Goal: Transaction & Acquisition: Purchase product/service

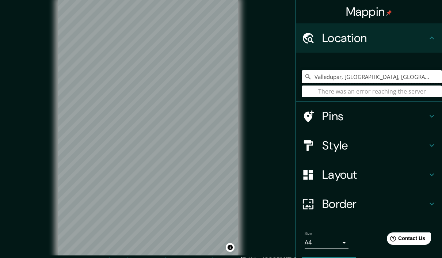
click at [409, 78] on input "Valledupar, [GEOGRAPHIC_DATA], [GEOGRAPHIC_DATA]" at bounding box center [372, 76] width 140 height 13
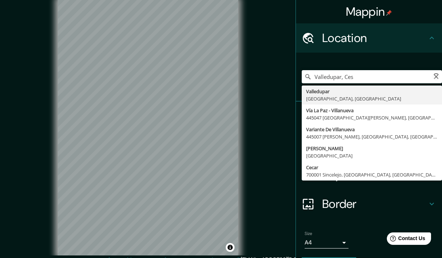
type input "Valledupar, [GEOGRAPHIC_DATA], [GEOGRAPHIC_DATA]"
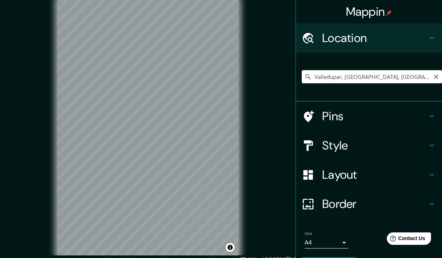
click at [437, 76] on icon "Clear" at bounding box center [436, 77] width 4 height 4
click at [29, 60] on div "© Mapbox © OpenStreetMap Improve this map" at bounding box center [148, 128] width 398 height 232
click at [362, 78] on input "Pick your city or area" at bounding box center [372, 76] width 140 height 13
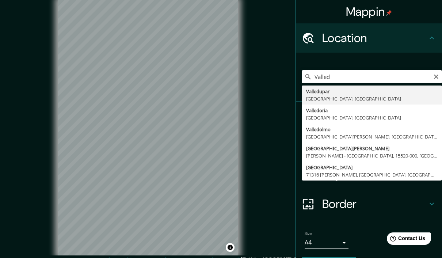
type input "Valledupar, [GEOGRAPHIC_DATA], [GEOGRAPHIC_DATA]"
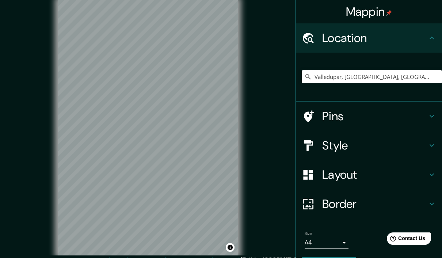
click at [355, 201] on h4 "Border" at bounding box center [375, 204] width 105 height 15
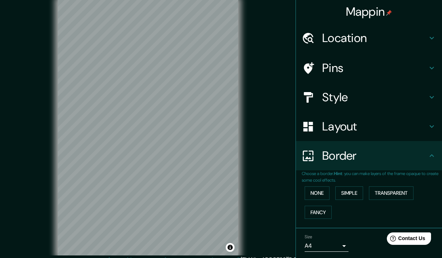
click at [348, 134] on div "Layout" at bounding box center [369, 126] width 146 height 29
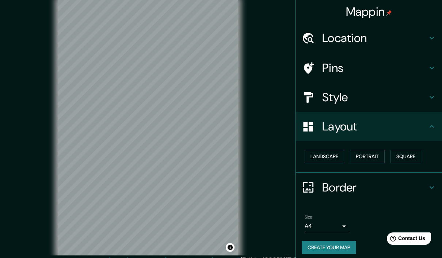
click at [415, 156] on button "Square" at bounding box center [406, 157] width 31 height 14
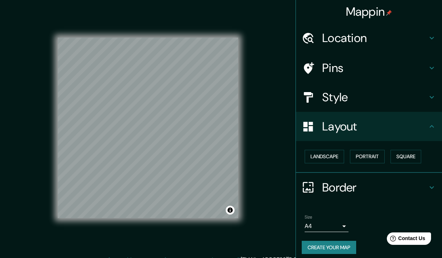
click at [380, 155] on button "Portrait" at bounding box center [367, 157] width 35 height 14
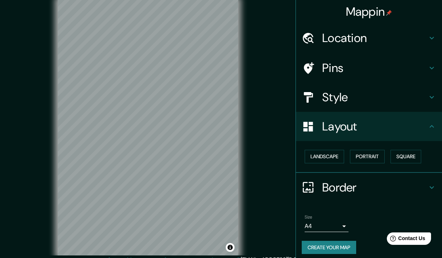
click at [331, 159] on button "Landscape" at bounding box center [324, 157] width 39 height 14
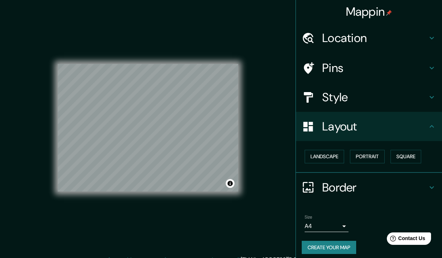
click at [331, 158] on button "Landscape" at bounding box center [324, 157] width 39 height 14
click at [369, 154] on button "Portrait" at bounding box center [367, 157] width 35 height 14
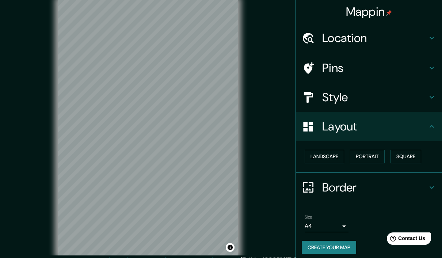
click at [409, 154] on button "Square" at bounding box center [406, 157] width 31 height 14
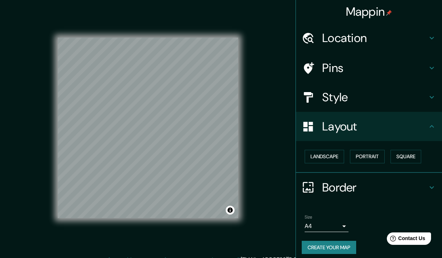
click at [373, 151] on button "Portrait" at bounding box center [367, 157] width 35 height 14
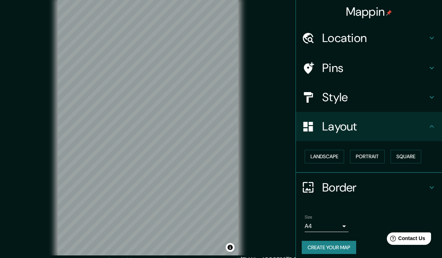
click at [333, 157] on button "Landscape" at bounding box center [324, 157] width 39 height 14
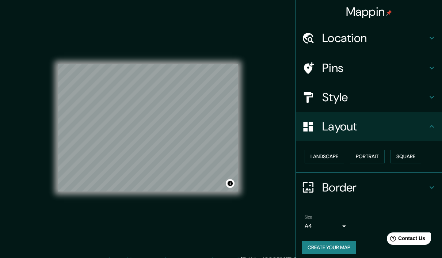
click at [350, 190] on h4 "Border" at bounding box center [375, 187] width 105 height 15
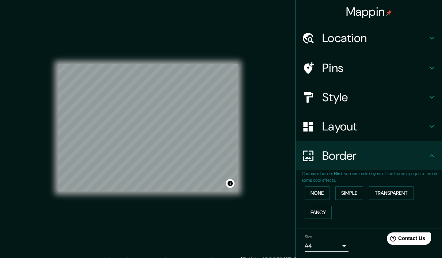
click at [325, 193] on button "None" at bounding box center [317, 193] width 25 height 14
click at [363, 193] on button "Simple" at bounding box center [350, 193] width 28 height 14
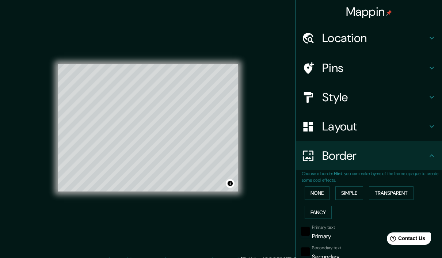
click at [390, 197] on button "Transparent" at bounding box center [391, 193] width 45 height 14
click at [325, 216] on button "Fancy" at bounding box center [318, 213] width 27 height 14
click at [356, 192] on button "Simple" at bounding box center [350, 193] width 28 height 14
click at [320, 193] on button "None" at bounding box center [317, 193] width 25 height 14
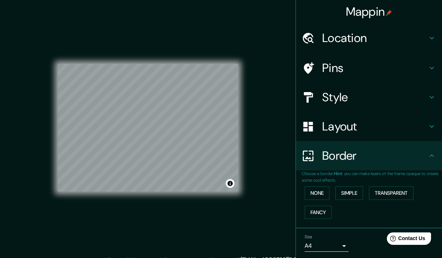
click at [367, 131] on h4 "Layout" at bounding box center [375, 126] width 105 height 15
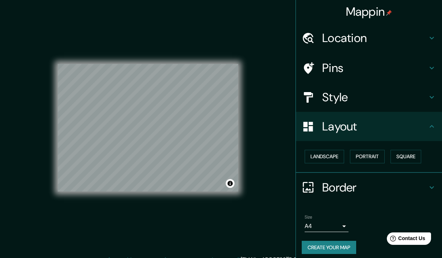
click at [379, 97] on h4 "Style" at bounding box center [375, 97] width 105 height 15
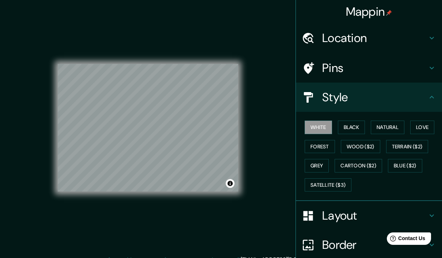
click at [344, 187] on button "Satellite ($3)" at bounding box center [328, 185] width 47 height 14
click at [361, 167] on button "Cartoon ($2)" at bounding box center [359, 166] width 48 height 14
click at [321, 166] on button "Grey" at bounding box center [317, 166] width 24 height 14
click at [361, 163] on button "Cartoon ($2)" at bounding box center [359, 166] width 48 height 14
click at [327, 167] on button "Grey" at bounding box center [317, 166] width 24 height 14
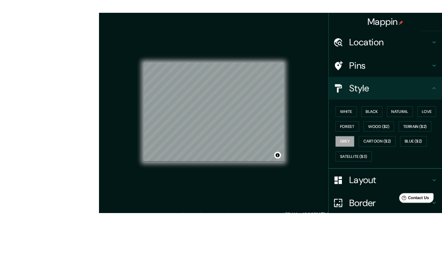
scroll to position [14, 0]
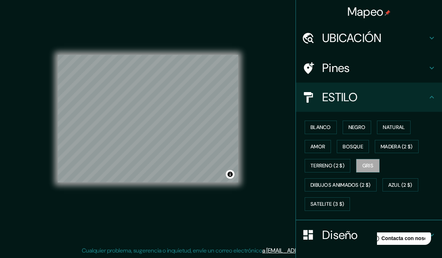
click at [325, 148] on button "amor" at bounding box center [318, 147] width 26 height 14
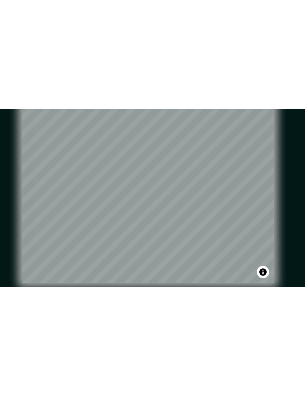
scroll to position [0, 0]
